Goal: Task Accomplishment & Management: Manage account settings

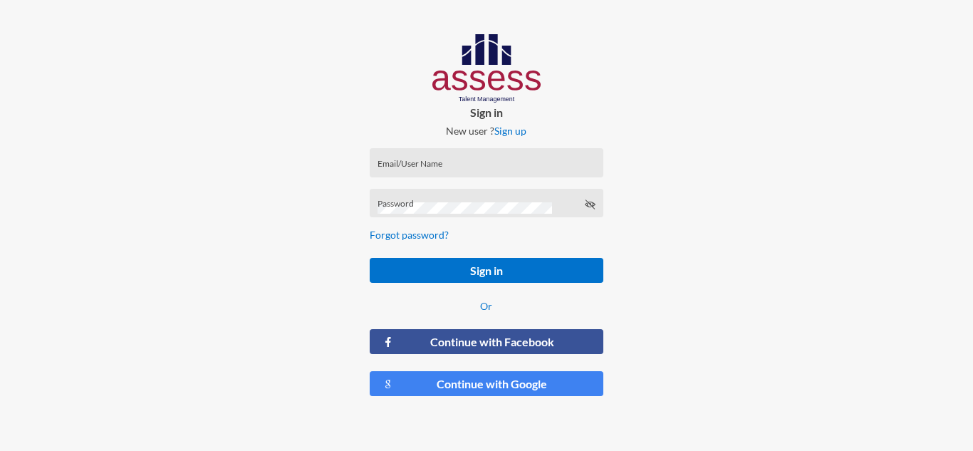
click at [472, 160] on div "Email/User Name" at bounding box center [487, 165] width 218 height 21
paste input "[EMAIL_ADDRESS][DOMAIN_NAME]"
type input "[EMAIL_ADDRESS][DOMAIN_NAME]"
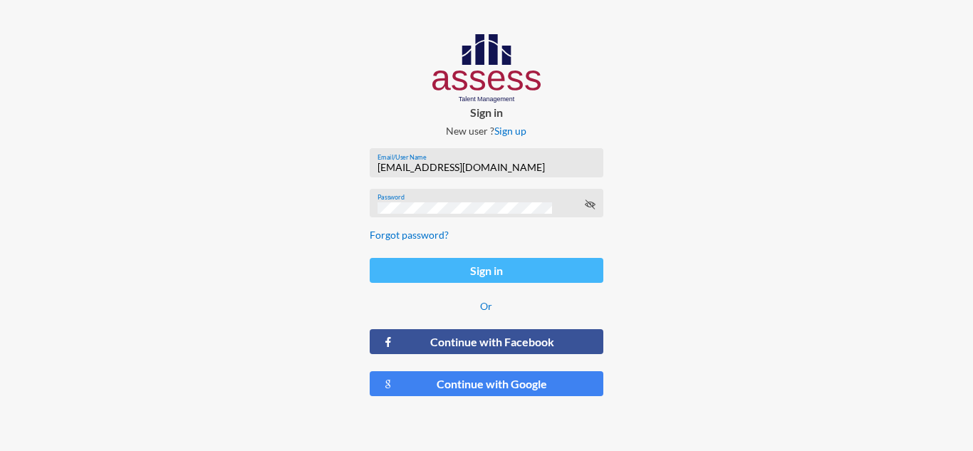
click at [464, 276] on button "Sign in" at bounding box center [486, 270] width 233 height 25
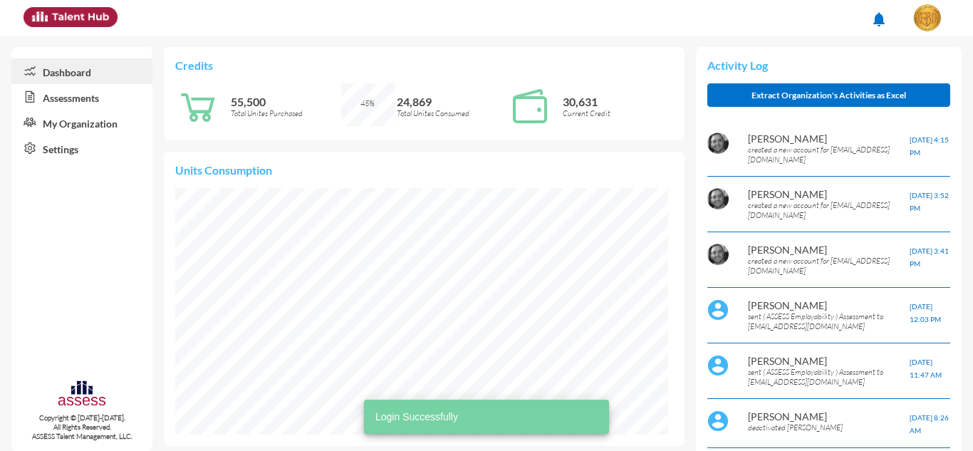
scroll to position [112, 224]
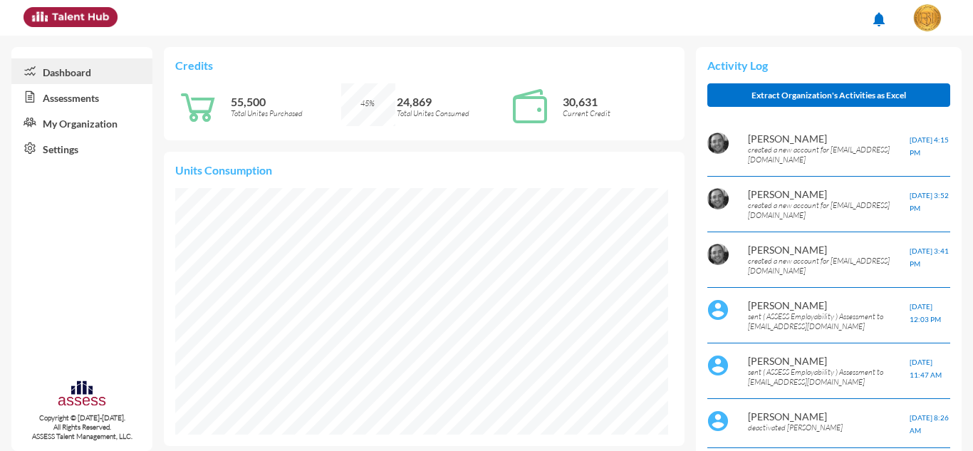
click at [119, 104] on link "Assessments" at bounding box center [81, 97] width 141 height 26
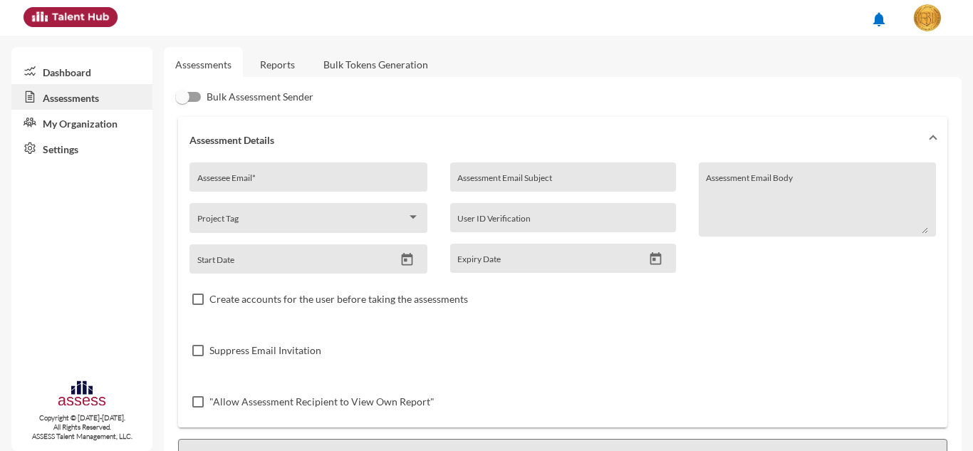
click at [90, 120] on link "My Organization" at bounding box center [81, 123] width 141 height 26
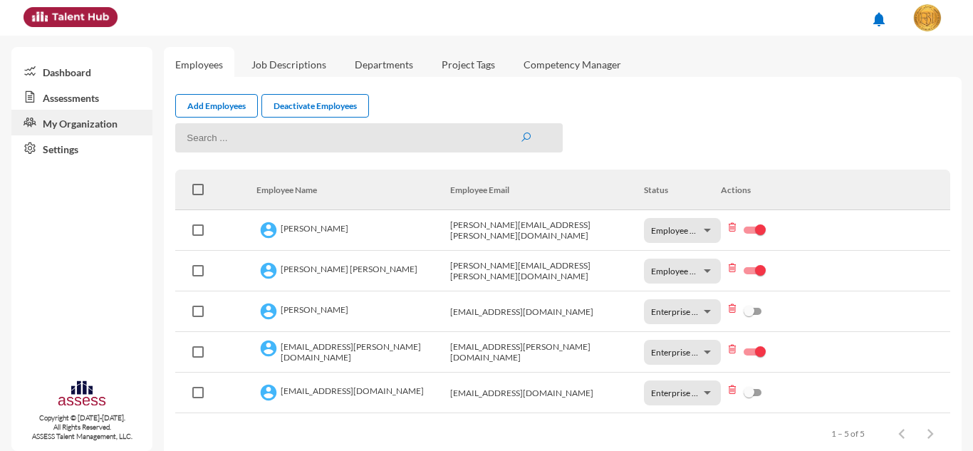
scroll to position [25, 0]
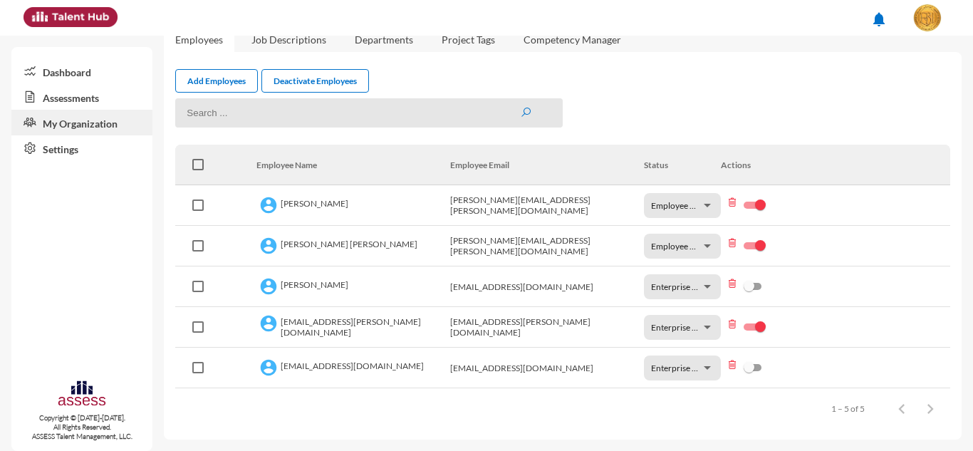
click at [80, 79] on link "Dashboard" at bounding box center [81, 71] width 141 height 26
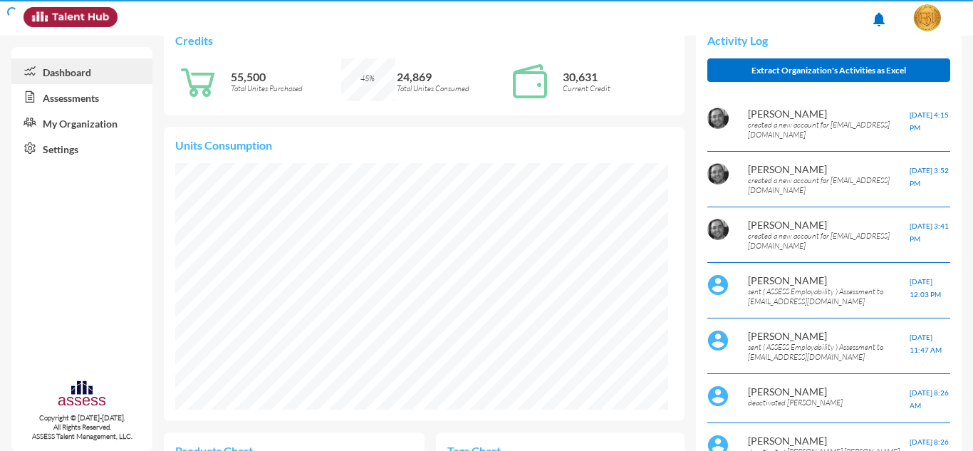
scroll to position [111, 235]
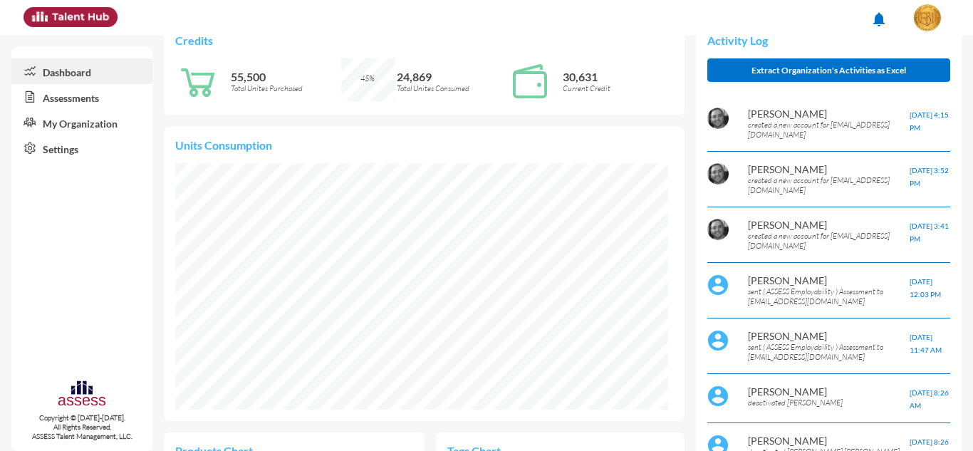
click at [87, 100] on link "Assessments" at bounding box center [81, 97] width 141 height 26
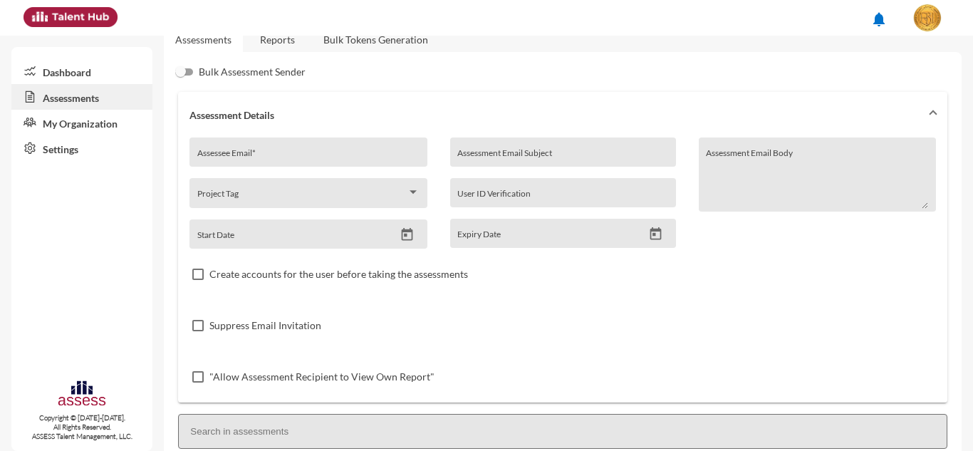
click at [288, 40] on link "Reports" at bounding box center [278, 39] width 58 height 35
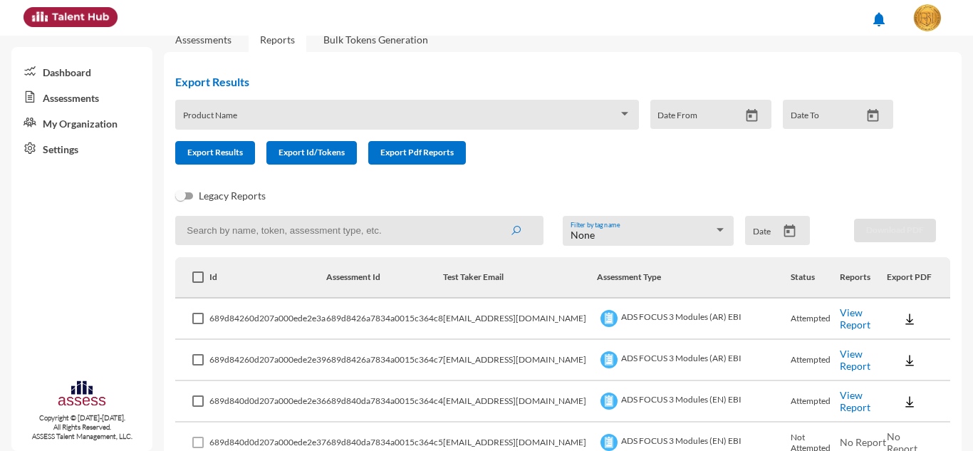
click at [224, 38] on link "Assessments" at bounding box center [203, 39] width 56 height 12
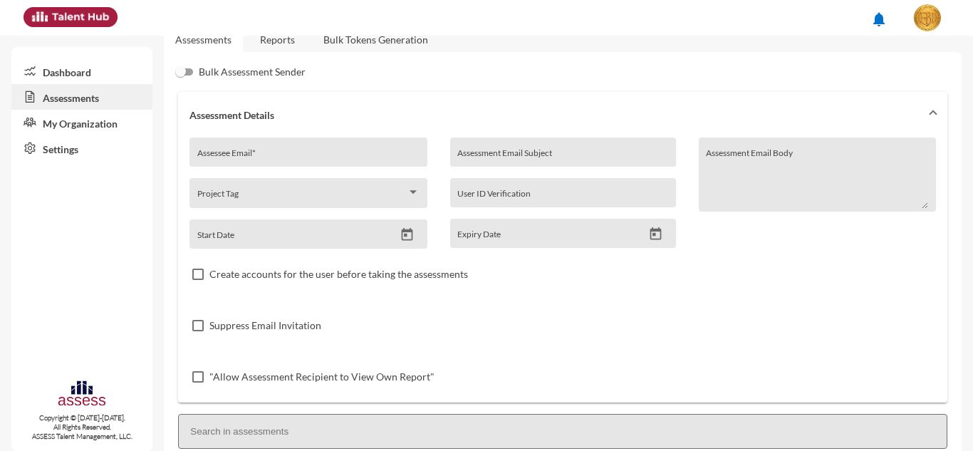
click at [108, 16] on img at bounding box center [71, 17] width 94 height 20
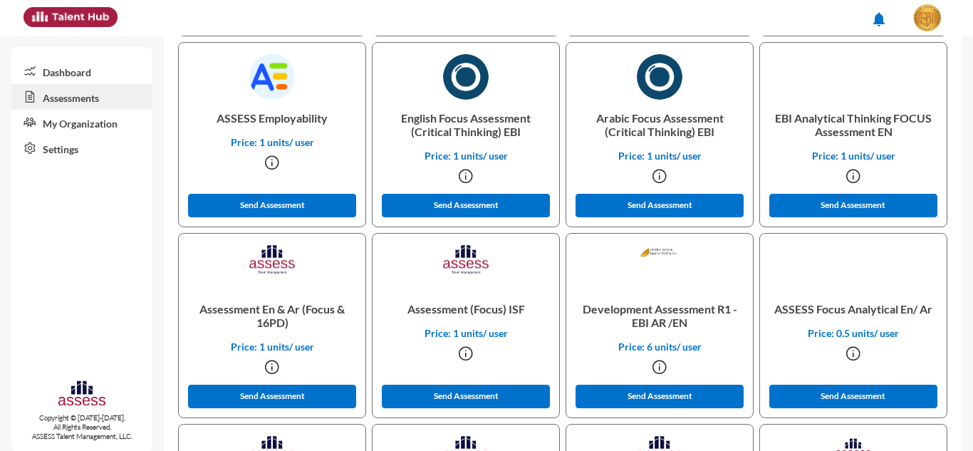
scroll to position [1398, 0]
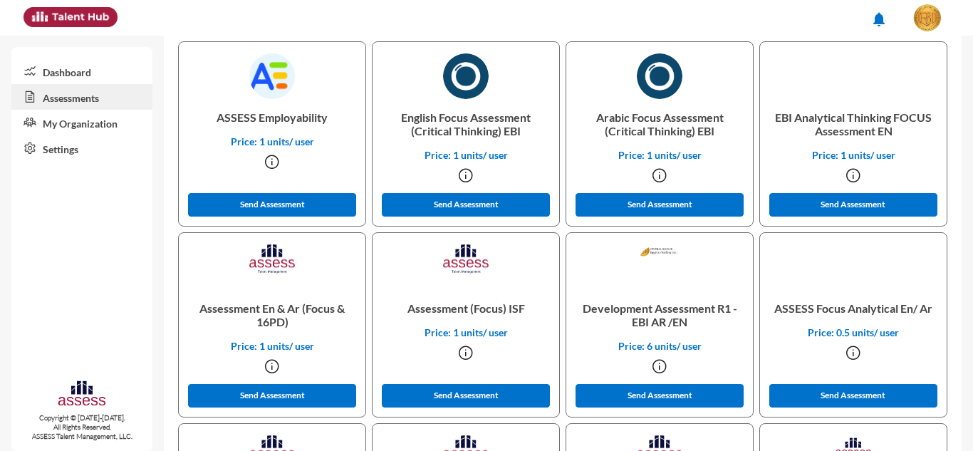
click at [273, 162] on icon at bounding box center [272, 161] width 17 height 17
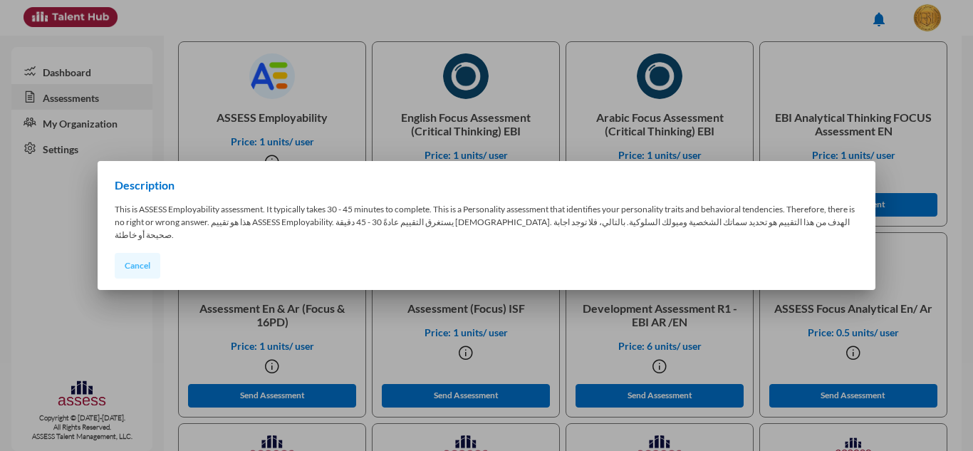
click at [115, 261] on button "Cancel" at bounding box center [138, 266] width 46 height 26
